Goal: Navigation & Orientation: Find specific page/section

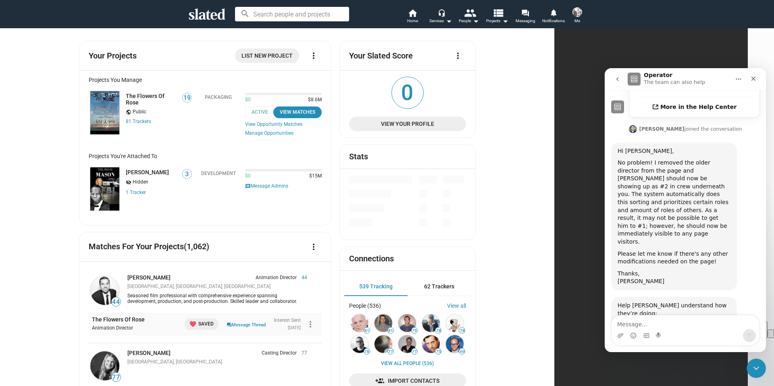
click at [119, 114] on img at bounding box center [104, 112] width 29 height 43
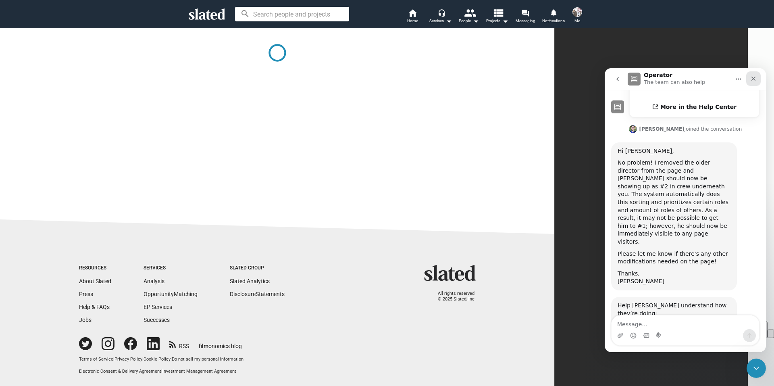
click at [755, 79] on icon "Close" at bounding box center [753, 78] width 6 height 6
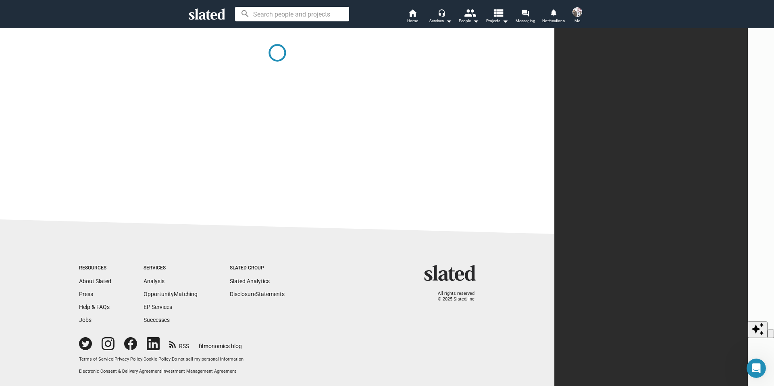
scroll to position [271, 0]
click at [579, 16] on span "Me" at bounding box center [577, 21] width 6 height 10
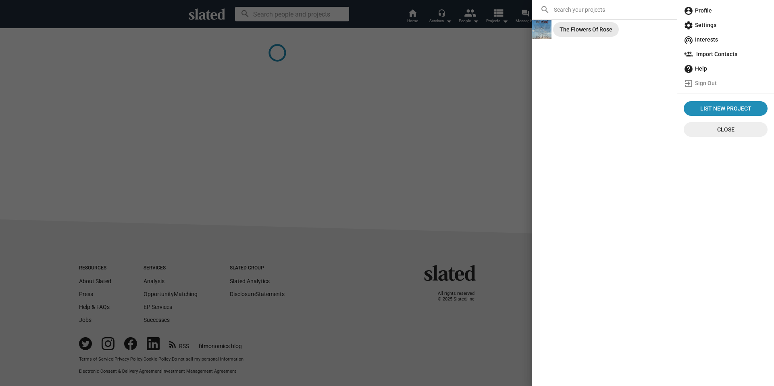
click at [564, 29] on div "The Flowers Of Rose" at bounding box center [585, 29] width 53 height 15
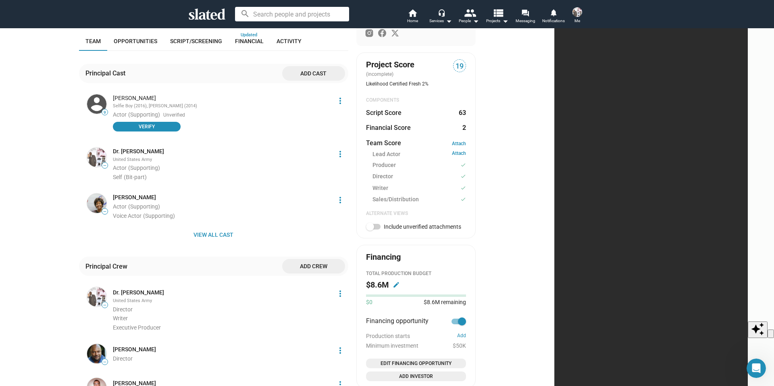
scroll to position [201, 0]
